Goal: Find contact information: Find contact information

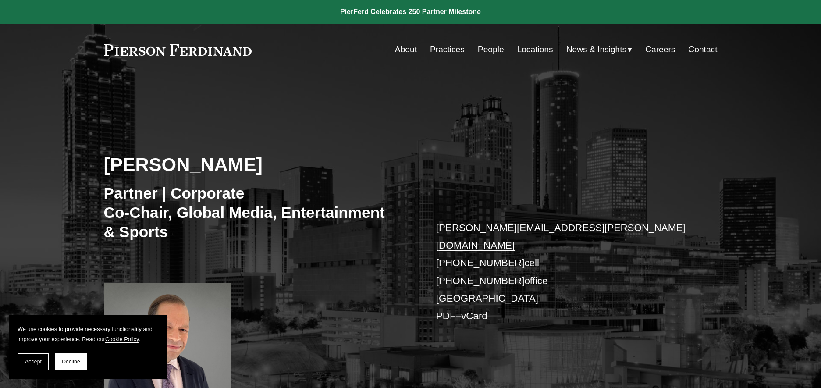
click at [481, 49] on link "People" at bounding box center [491, 49] width 26 height 17
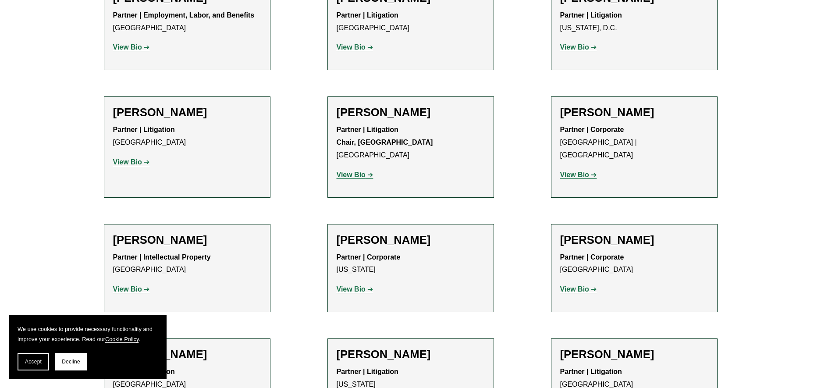
scroll to position [8707, 0]
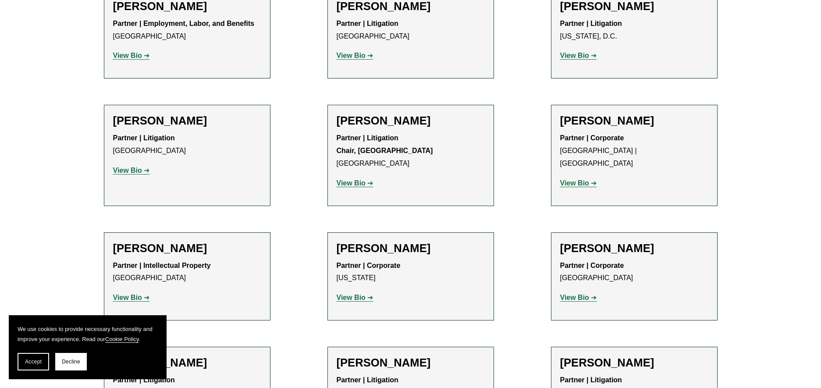
drag, startPoint x: 517, startPoint y: 163, endPoint x: 513, endPoint y: 143, distance: 20.6
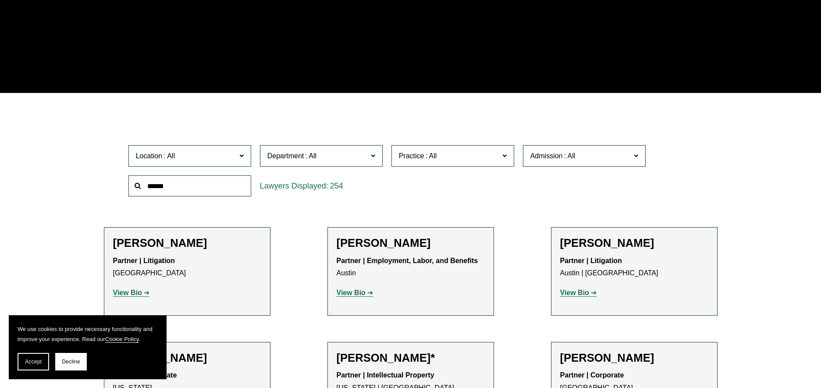
scroll to position [0, 0]
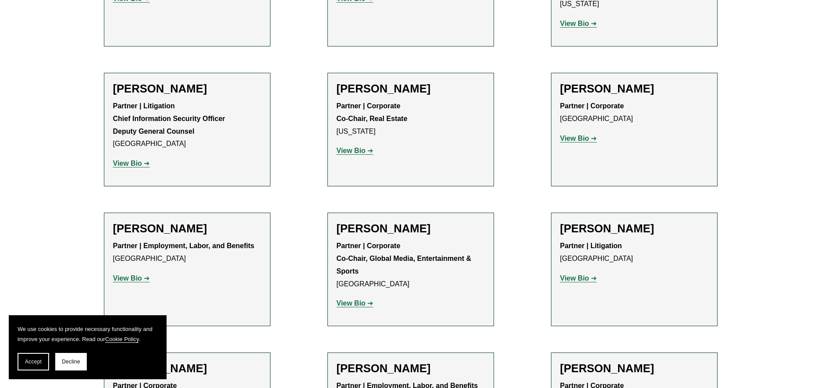
drag, startPoint x: 523, startPoint y: 171, endPoint x: 544, endPoint y: 410, distance: 240.7
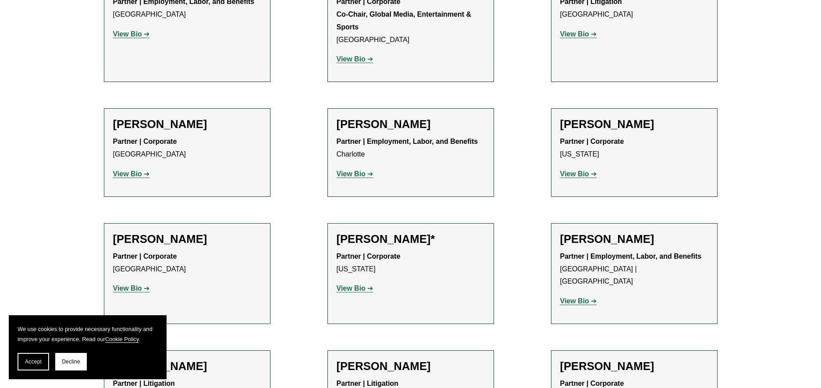
scroll to position [8727, 0]
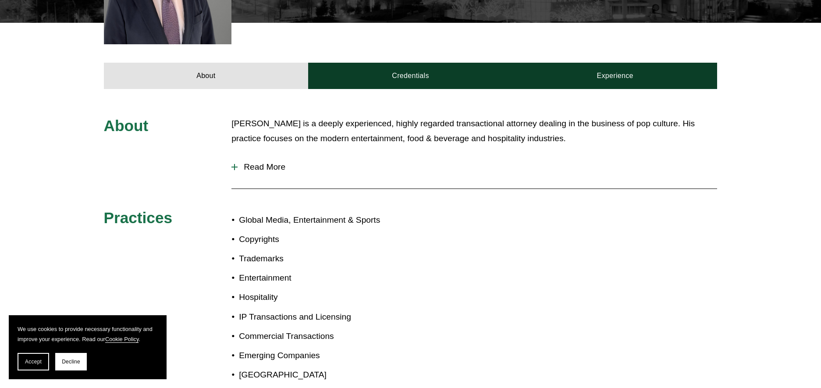
scroll to position [381, 0]
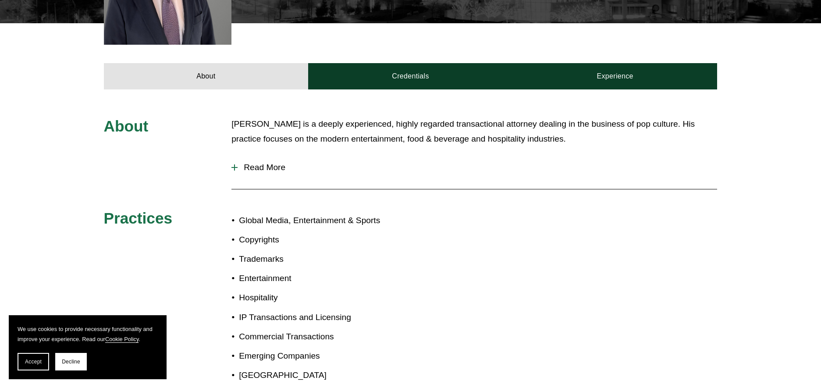
click at [236, 167] on div at bounding box center [235, 167] width 6 height 1
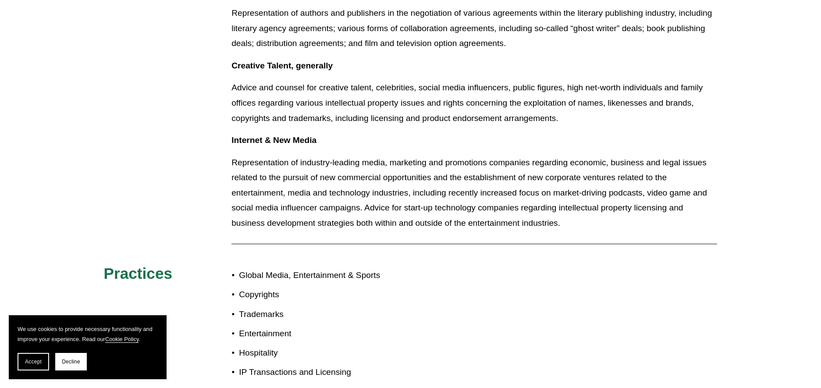
scroll to position [1126, 0]
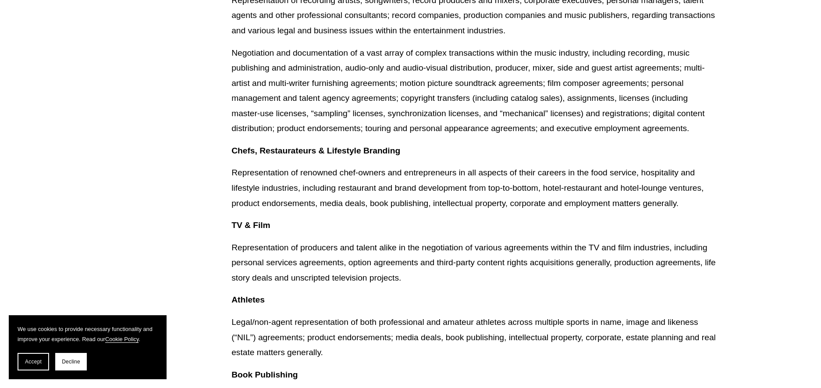
scroll to position [732, 0]
